Goal: Information Seeking & Learning: Learn about a topic

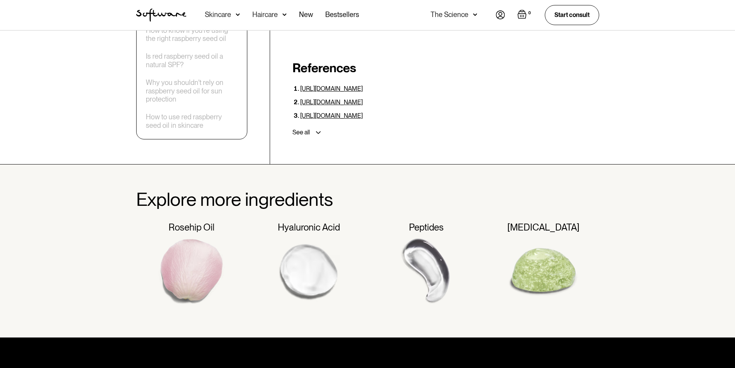
scroll to position [2047, 0]
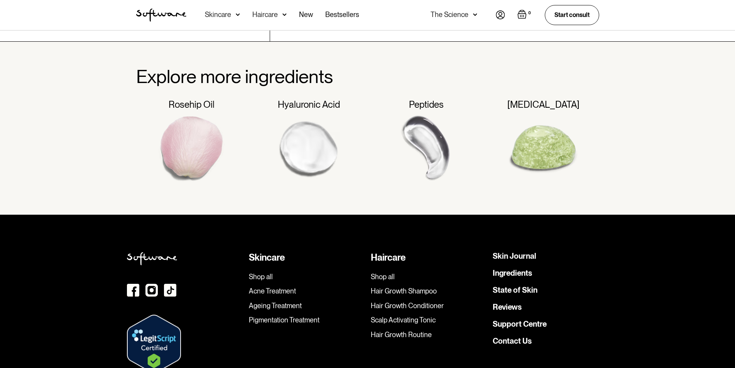
click at [405, 330] on link "Hair Growth Routine" at bounding box center [429, 334] width 116 height 8
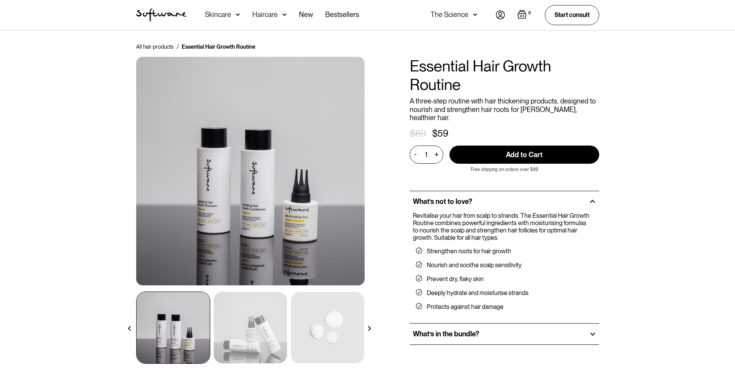
click at [590, 330] on div at bounding box center [592, 333] width 7 height 7
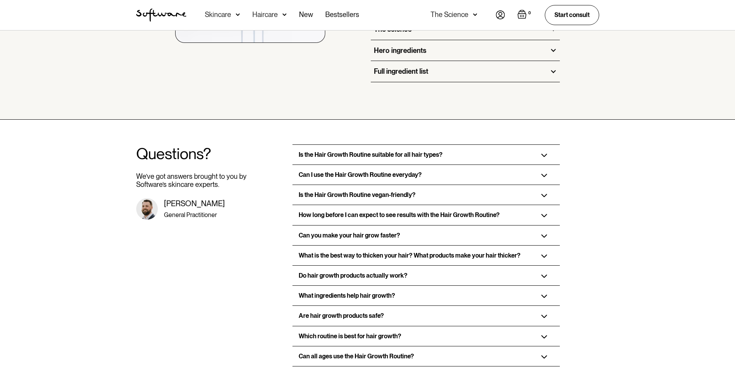
scroll to position [1235, 0]
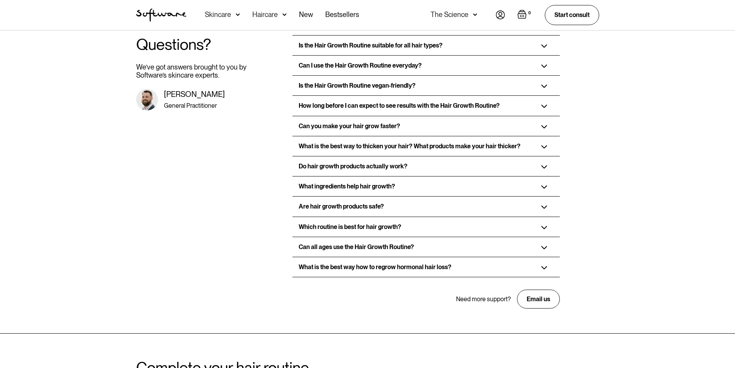
click at [541, 257] on div "What is the best way how to regrow hormonal hair loss?" at bounding box center [426, 267] width 267 height 20
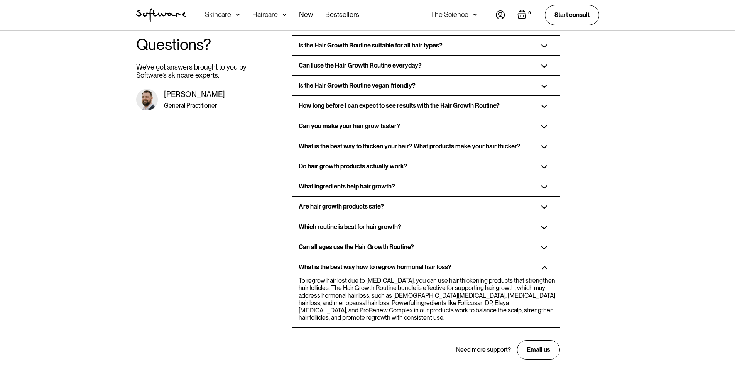
click at [538, 77] on div "Is the Hair Growth Routine vegan-friendly?" at bounding box center [426, 86] width 267 height 20
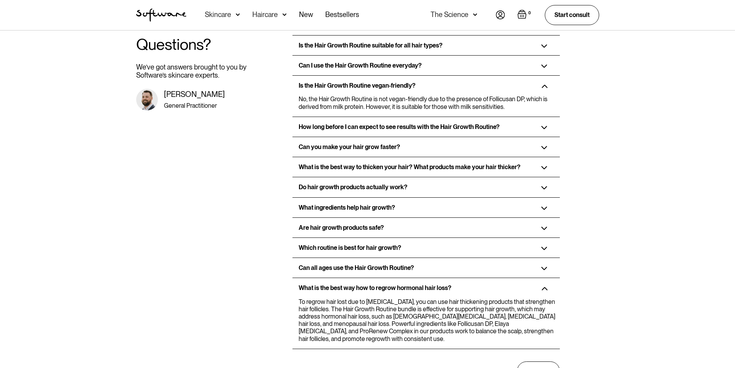
click at [538, 77] on div "Is the Hair Growth Routine vegan-friendly?" at bounding box center [426, 86] width 267 height 20
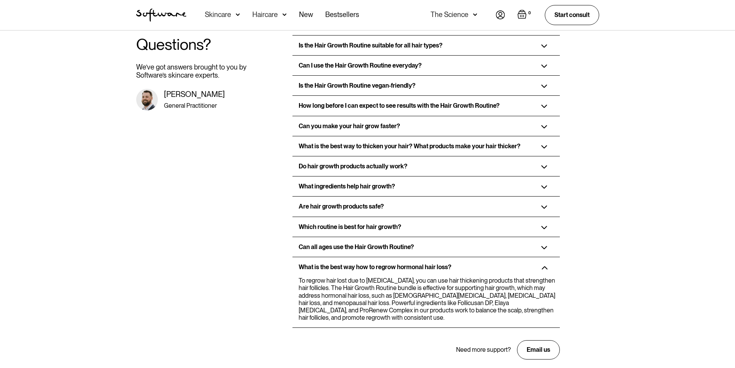
click at [543, 64] on img at bounding box center [544, 65] width 6 height 3
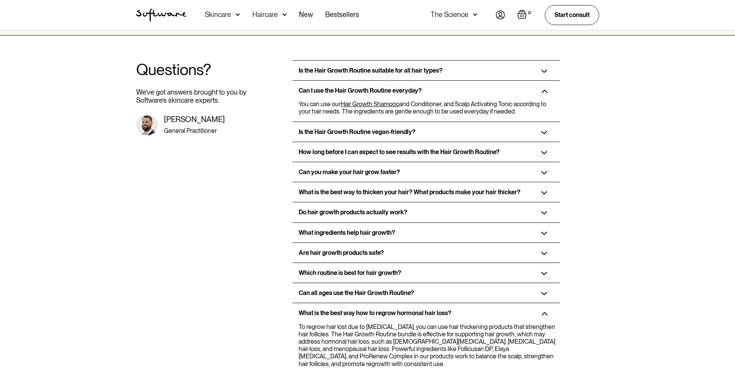
scroll to position [1196, 0]
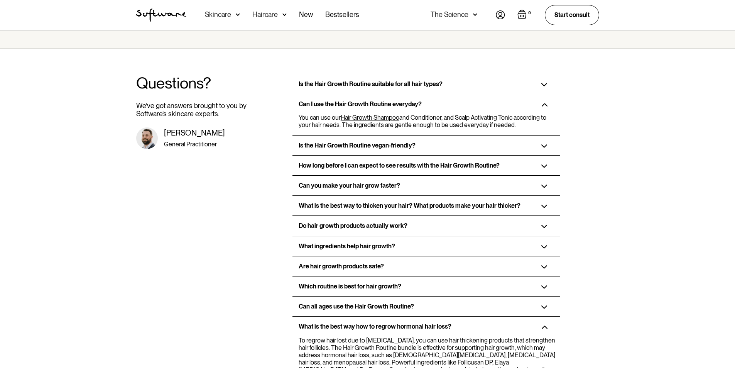
click at [545, 83] on img at bounding box center [544, 84] width 6 height 3
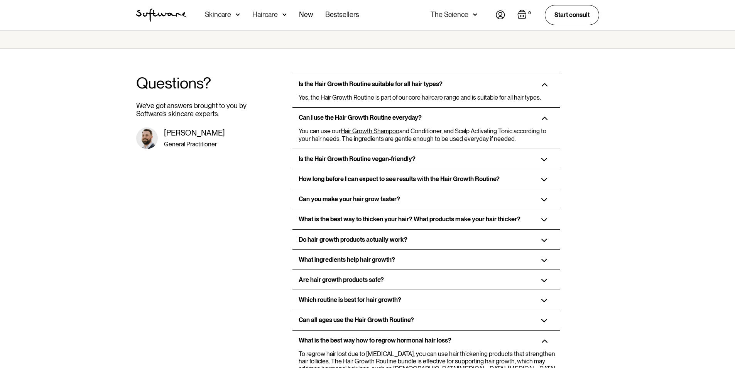
click at [545, 83] on img at bounding box center [544, 84] width 6 height 3
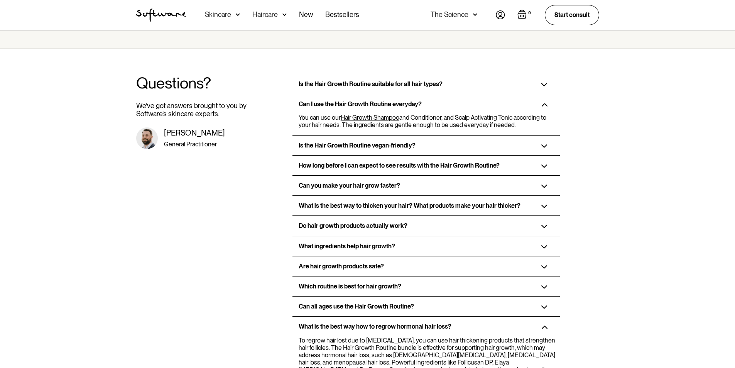
click at [543, 216] on div "Do hair growth products actually work?" at bounding box center [426, 226] width 267 height 20
